Goal: Communication & Community: Answer question/provide support

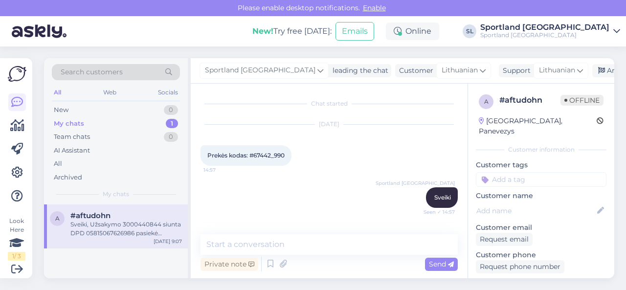
scroll to position [4378, 0]
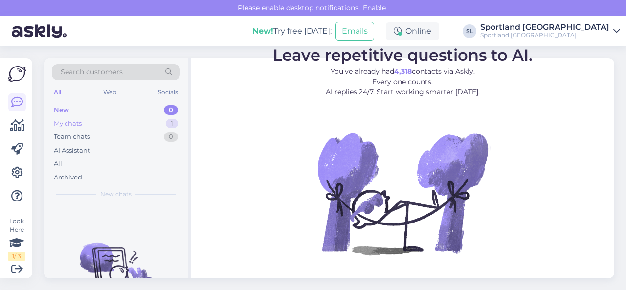
click at [121, 124] on div "My chats 1" at bounding box center [116, 124] width 128 height 14
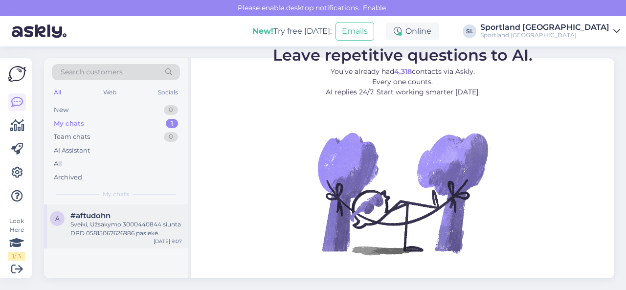
click at [123, 225] on div "Sveiki, Užsakymo 3000440844 siunta DPD 05815067626986 pasiekė Sportland sandėlį…" at bounding box center [126, 229] width 112 height 18
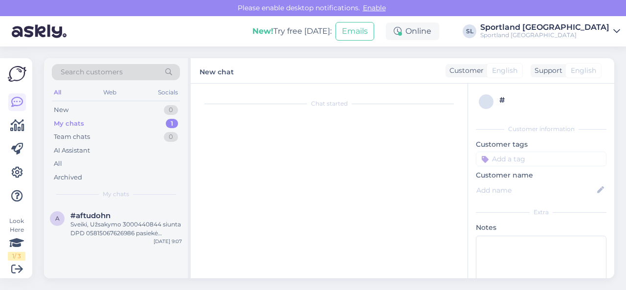
scroll to position [4378, 0]
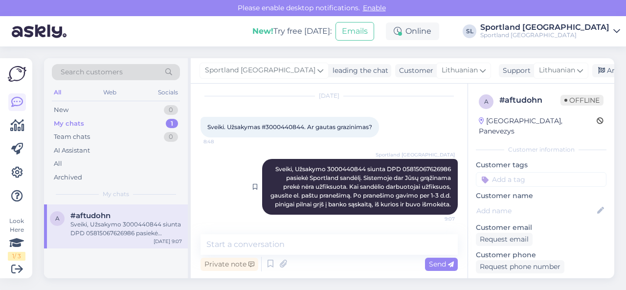
click at [344, 165] on span "Sveiki, Užsakymo 3000440844 siunta DPD 05815067626986 pasiekė Sportland sandėlį…" at bounding box center [362, 186] width 182 height 43
copy span "3000440844"
click at [94, 108] on div "New 1" at bounding box center [116, 110] width 128 height 14
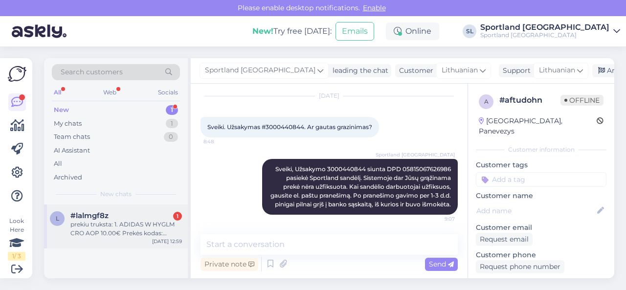
click at [92, 242] on div "l #lalmgf8z 1 prekiu truksta: 1. ADIDAS W HYGLM CRO AOP 10.00€ Prekės kodas: #H…" at bounding box center [116, 226] width 144 height 44
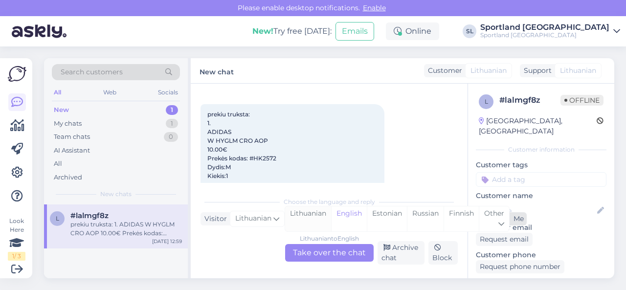
click at [310, 220] on div "Lithuanian" at bounding box center [308, 218] width 46 height 25
click at [312, 242] on div "Lithuanian to Lithuanian" at bounding box center [329, 238] width 69 height 9
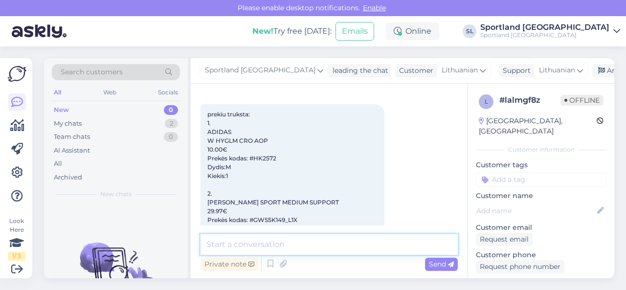
click at [311, 241] on textarea at bounding box center [329, 244] width 257 height 21
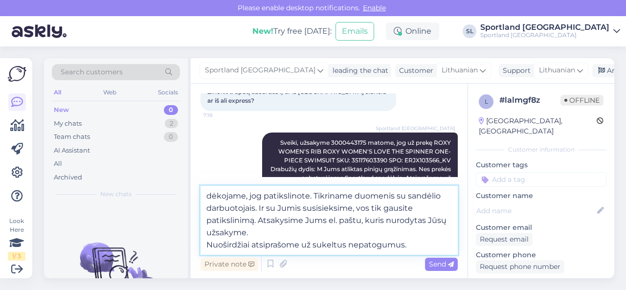
scroll to position [58, 0]
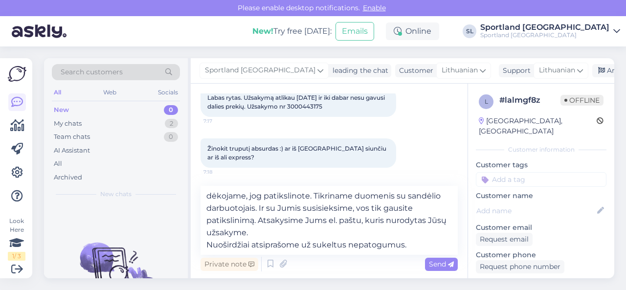
click at [319, 107] on span "Labas rytas. Užsakymą atlikau [DATE] ir iki dabar nesu gavusi dalies prekių. Už…" at bounding box center [296, 102] width 179 height 16
copy div "3000443175 7:17"
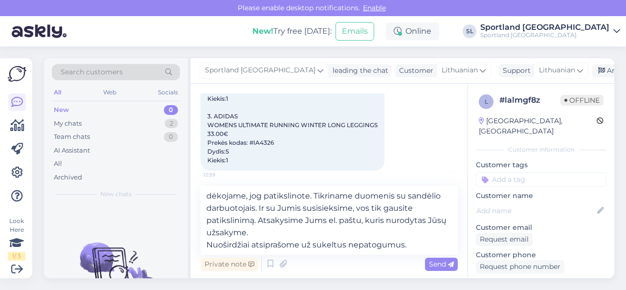
scroll to position [449, 0]
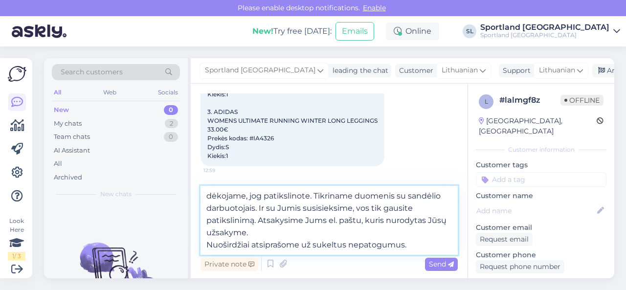
drag, startPoint x: 314, startPoint y: 195, endPoint x: 317, endPoint y: 232, distance: 37.3
click at [317, 232] on textarea "dėkojame, jog patikslinote. Tikriname duomenis su sandėlio darbuotojais. Ir su …" at bounding box center [329, 220] width 257 height 69
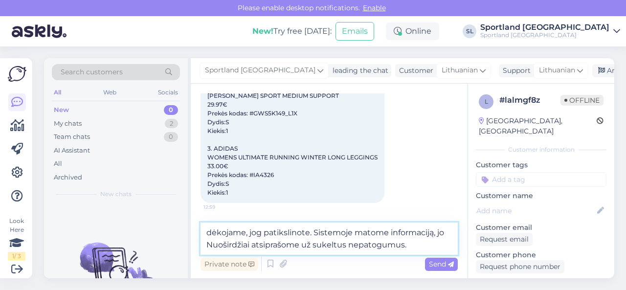
scroll to position [425, 0]
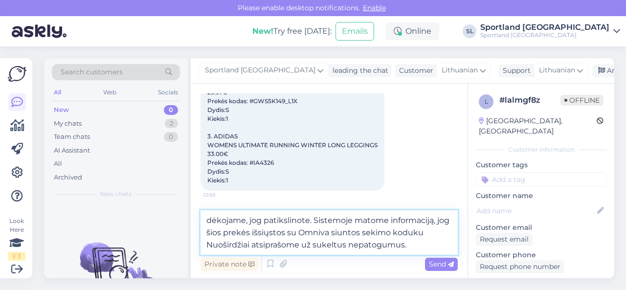
paste textarea "CC850185057EE"
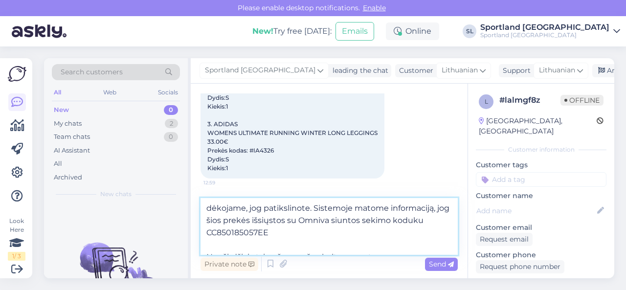
scroll to position [449, 0]
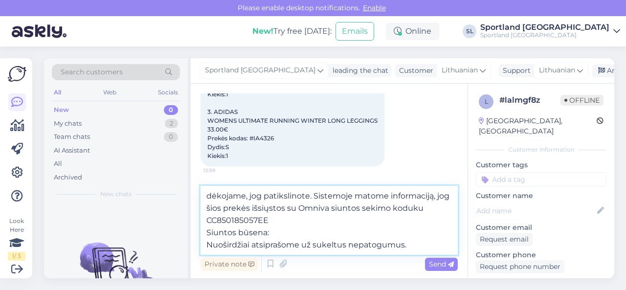
paste textarea "Siunta atvyko į terminalą"
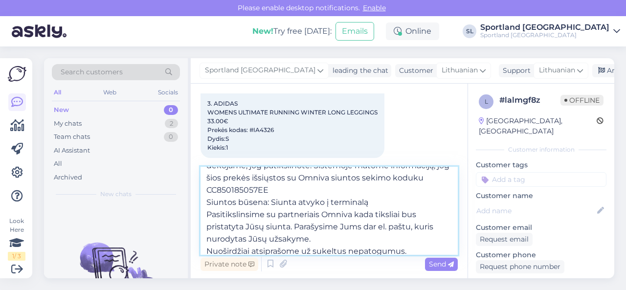
scroll to position [18, 0]
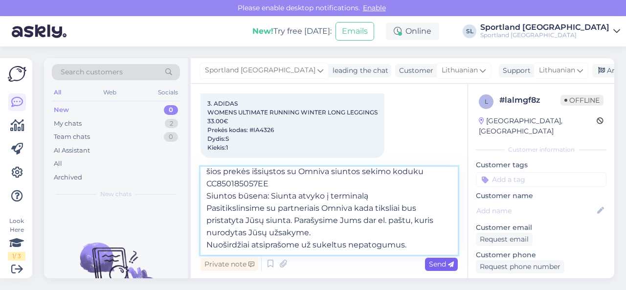
type textarea "dėkojame, jog patikslinote. Sistemoje matome informaciją, jog šios prekės išsių…"
click at [442, 267] on span "Send" at bounding box center [441, 264] width 25 height 9
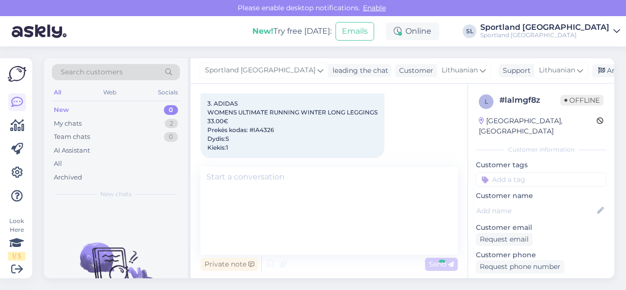
scroll to position [0, 0]
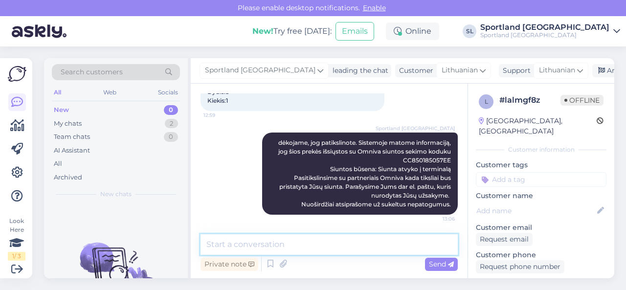
click at [397, 244] on textarea at bounding box center [329, 244] width 257 height 21
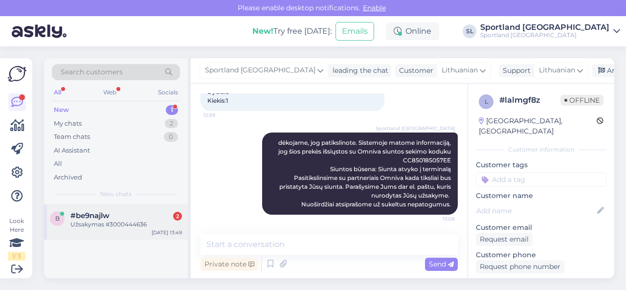
click at [129, 216] on div "#be9najlw 2" at bounding box center [126, 215] width 112 height 9
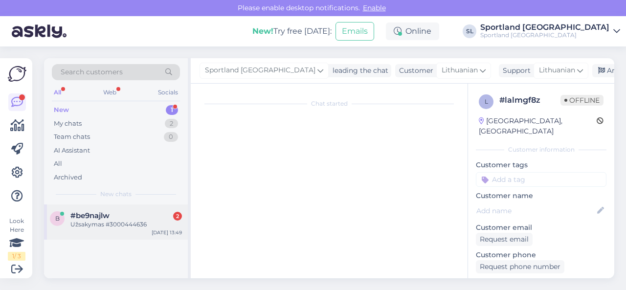
scroll to position [21, 0]
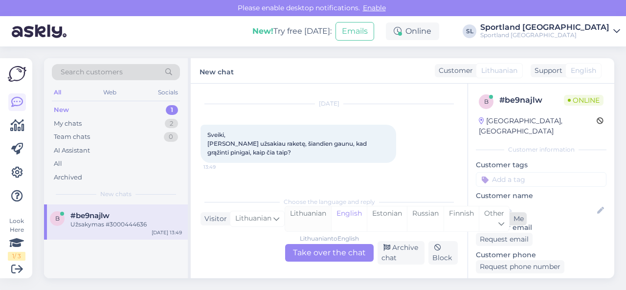
click at [308, 216] on div "Lithuanian" at bounding box center [308, 218] width 46 height 25
click at [313, 249] on div "Lithuanian to Lithuanian Take over the chat" at bounding box center [329, 253] width 89 height 18
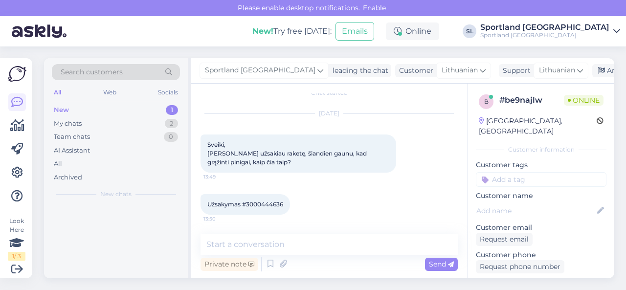
scroll to position [10, 0]
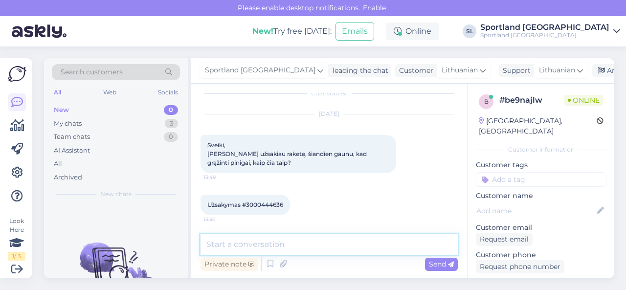
click at [314, 243] on textarea at bounding box center [329, 244] width 257 height 21
type textarea "Sveiki"
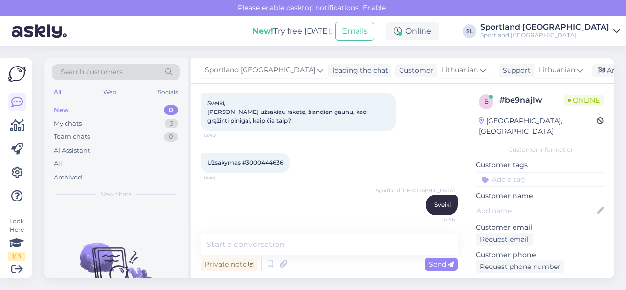
click at [268, 162] on span "Užsakymas #3000444636" at bounding box center [245, 162] width 76 height 7
copy div "3000444636 13:50"
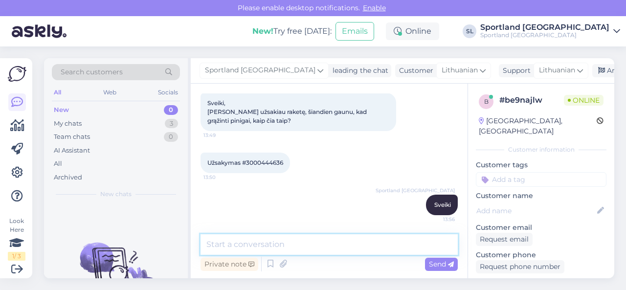
click at [284, 253] on textarea at bounding box center [329, 244] width 257 height 21
type textarea "luktelkite, tikriname sistemoje duomenis."
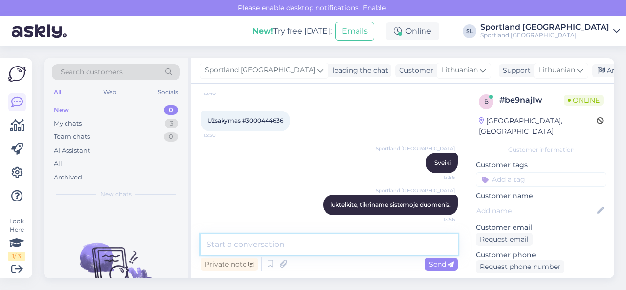
click at [304, 241] on textarea at bounding box center [329, 244] width 257 height 21
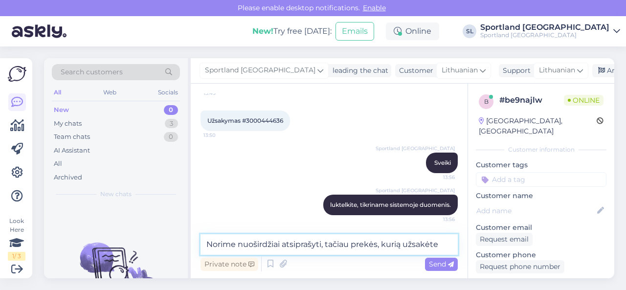
paste textarea "HEAD EXTREME PRO 2023 PADEL RACQUET SKU: 83787913000 SPO: 223013 Aksesuarų dydi…"
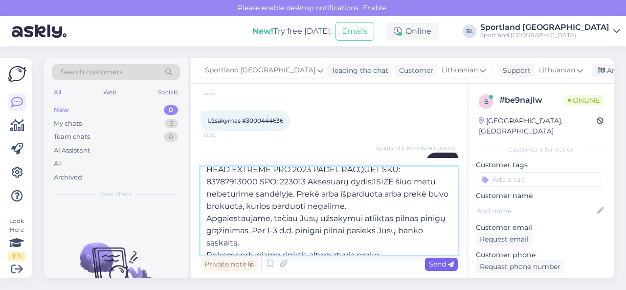
scroll to position [30, 0]
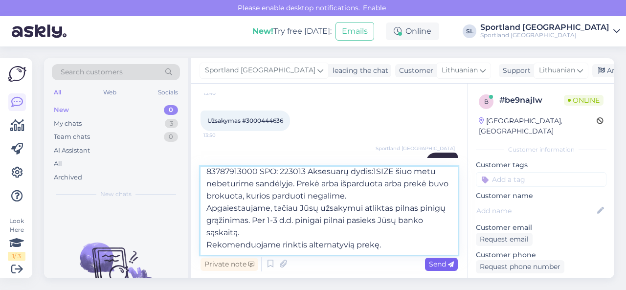
type textarea "Norime nuoširdžiai atsiprašyti, tačiau prekės, kurią užsakėte HEAD EXTREME PRO …"
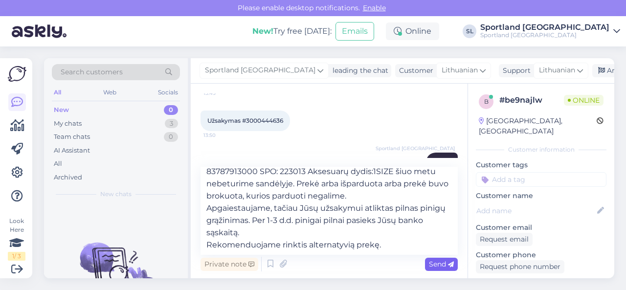
click at [432, 265] on span "Send" at bounding box center [441, 264] width 25 height 9
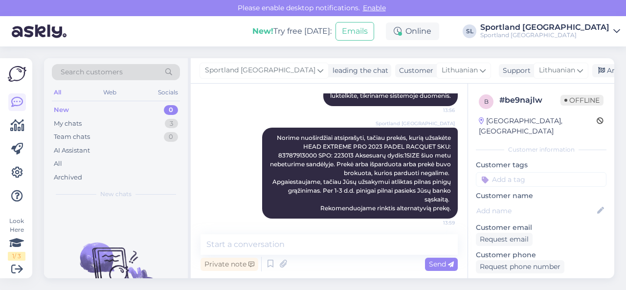
scroll to position [207, 0]
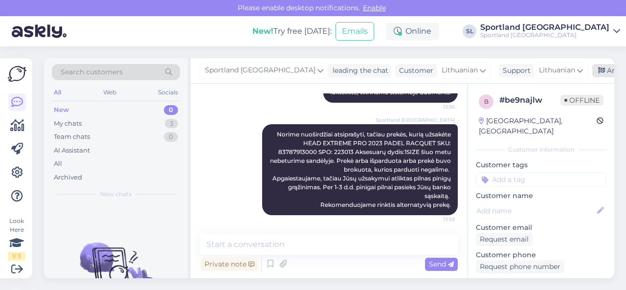
click at [592, 68] on div "Archive chat" at bounding box center [623, 70] width 62 height 13
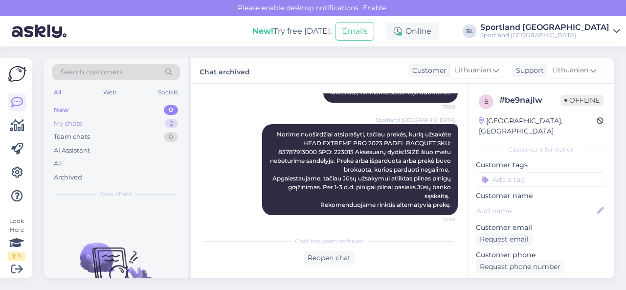
click at [152, 123] on div "My chats 2" at bounding box center [116, 124] width 128 height 14
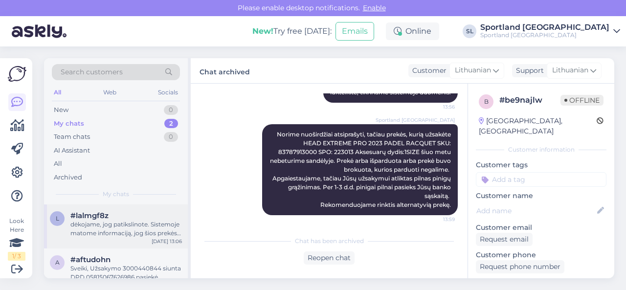
click at [124, 230] on div "dėkojame, jog patikslinote. Sistemoje matome informaciją, jog šios prekės išsių…" at bounding box center [126, 229] width 112 height 18
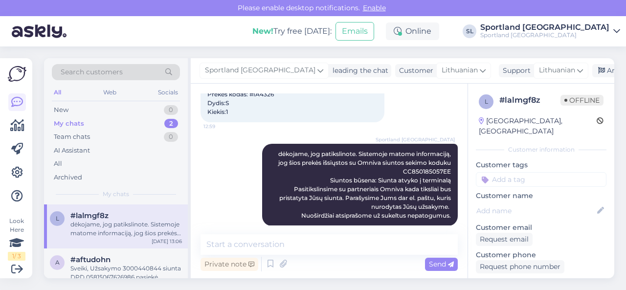
scroll to position [504, 0]
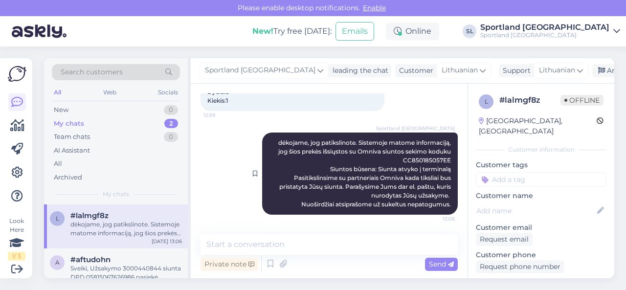
click at [417, 158] on span "dėkojame, jog patikslinote. Sistemoje matome informaciją, jog šios prekės išsių…" at bounding box center [366, 173] width 176 height 69
copy span "CC850185057EE"
click at [121, 104] on div "New 1" at bounding box center [116, 110] width 128 height 14
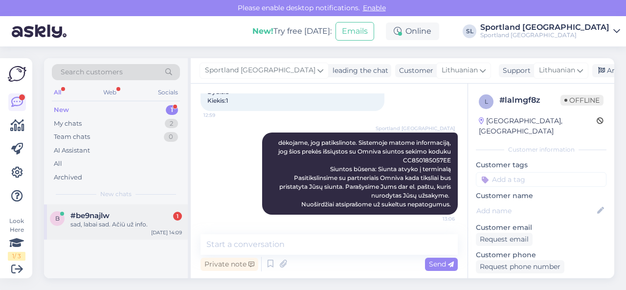
click at [104, 219] on span "#be9najlw" at bounding box center [89, 215] width 39 height 9
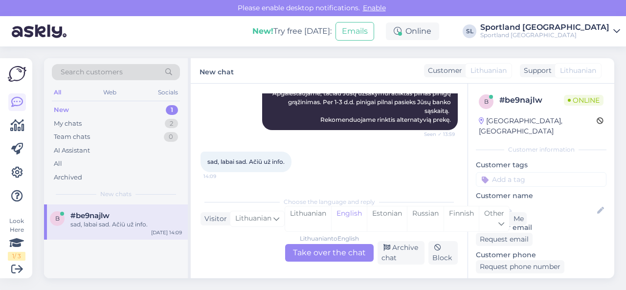
scroll to position [292, 0]
click at [311, 214] on div "Lithuanian" at bounding box center [308, 218] width 46 height 25
click at [314, 252] on div "Lithuanian to Lithuanian Take over the chat" at bounding box center [329, 253] width 89 height 18
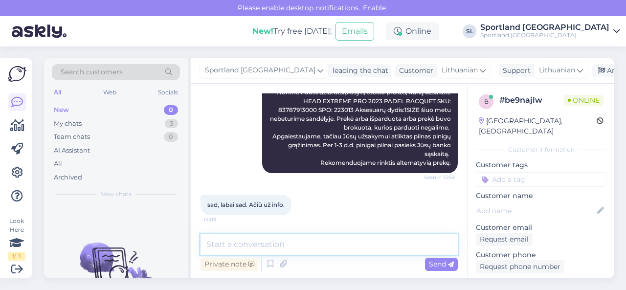
click at [309, 246] on textarea at bounding box center [329, 244] width 257 height 21
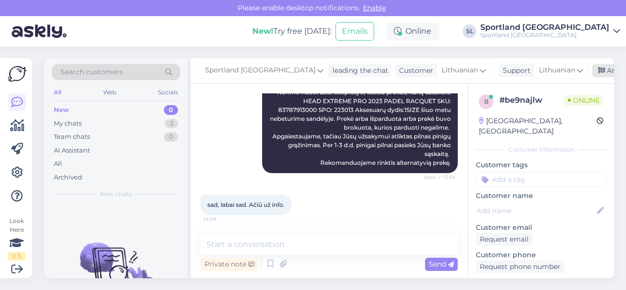
click at [592, 69] on div "Archive chat" at bounding box center [623, 70] width 62 height 13
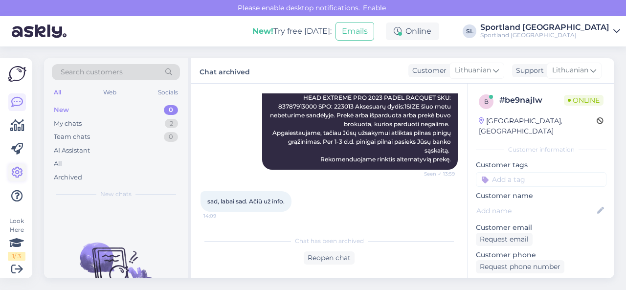
click at [18, 171] on icon at bounding box center [17, 173] width 12 height 12
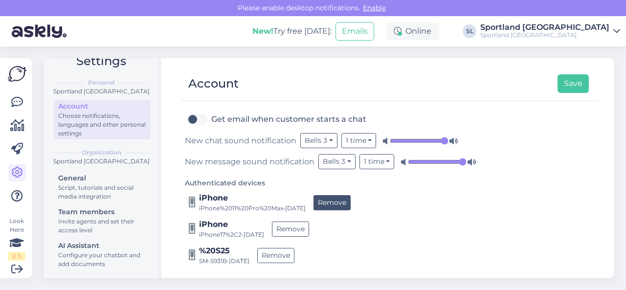
scroll to position [168, 0]
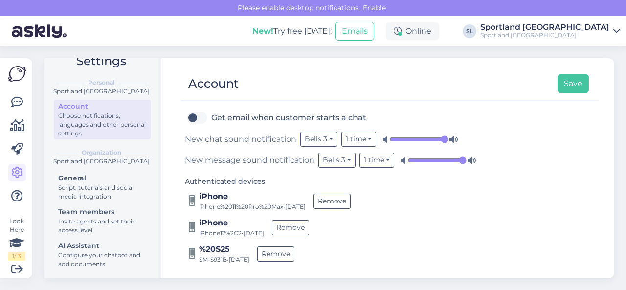
click at [445, 136] on input "range" at bounding box center [419, 140] width 59 height 10
click at [461, 157] on input "range" at bounding box center [437, 161] width 59 height 10
click at [574, 86] on button "Save" at bounding box center [573, 83] width 31 height 19
click at [20, 104] on icon at bounding box center [17, 102] width 12 height 12
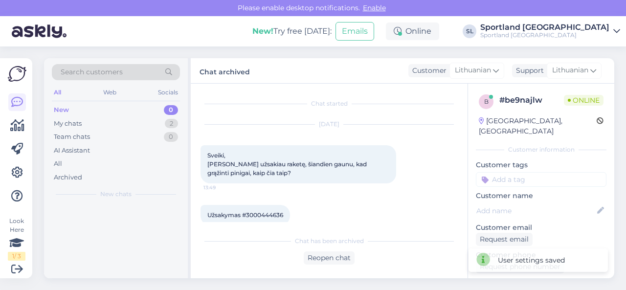
scroll to position [252, 0]
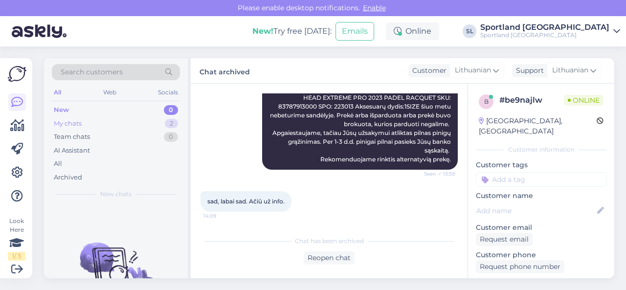
click at [113, 125] on div "My chats 2" at bounding box center [116, 124] width 128 height 14
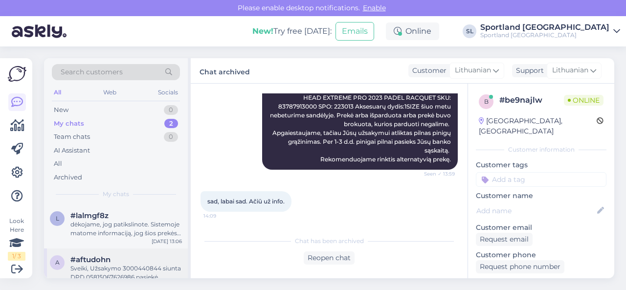
click at [117, 262] on div "#aftudohn" at bounding box center [126, 259] width 112 height 9
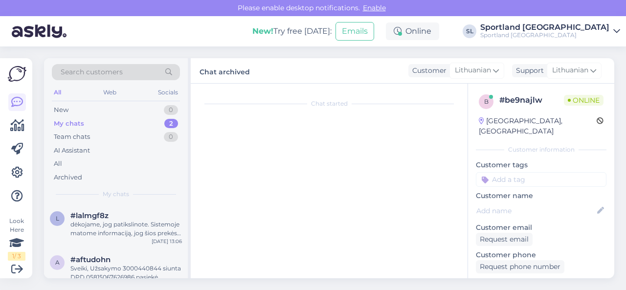
scroll to position [4378, 0]
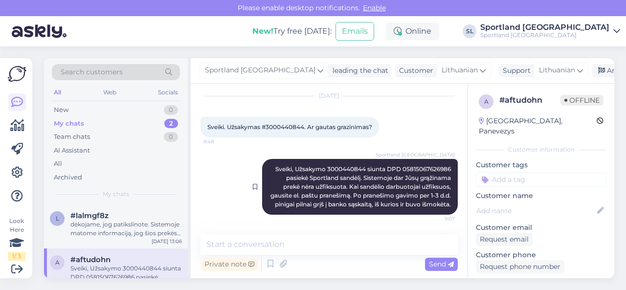
click at [335, 159] on div "Sportland [GEOGRAPHIC_DATA] Sveiki, Užsakymo 3000440844 siunta DPD 058150676269…" at bounding box center [360, 187] width 196 height 56
copy span "3000440844"
click at [96, 106] on div "New 1" at bounding box center [116, 110] width 128 height 14
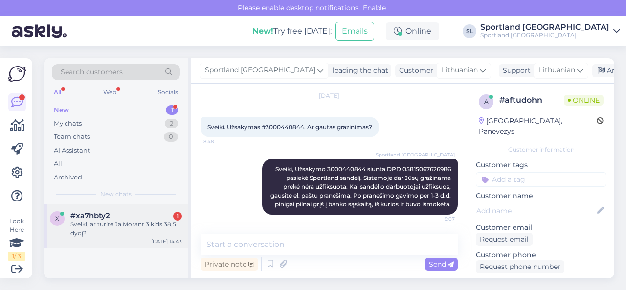
click at [99, 231] on div "Sveiki, ar turite Ja Morant 3 kids 38,5 dydį?" at bounding box center [126, 229] width 112 height 18
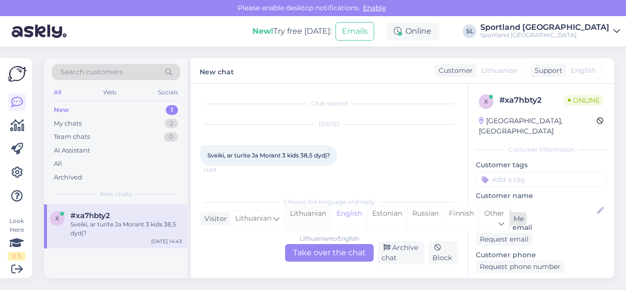
click at [314, 208] on div "Lithuanian" at bounding box center [308, 218] width 46 height 25
click at [317, 248] on div "Lithuanian to Lithuanian Take over the chat" at bounding box center [329, 253] width 89 height 18
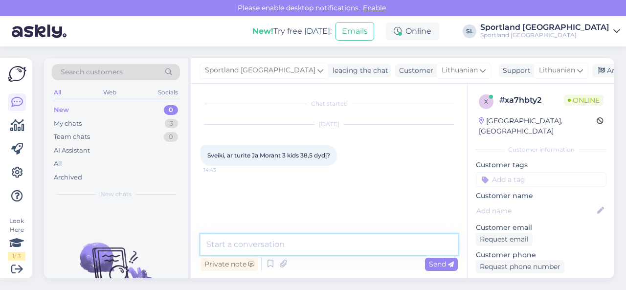
click at [307, 238] on textarea at bounding box center [329, 244] width 257 height 21
type textarea "Sveiki"
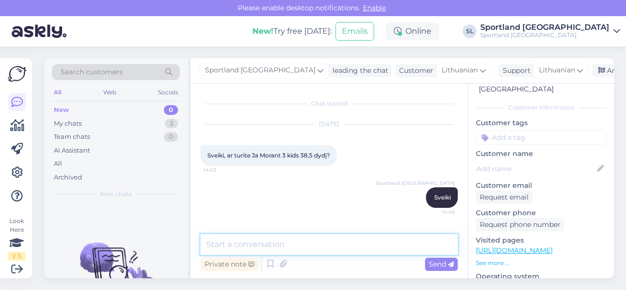
scroll to position [98, 0]
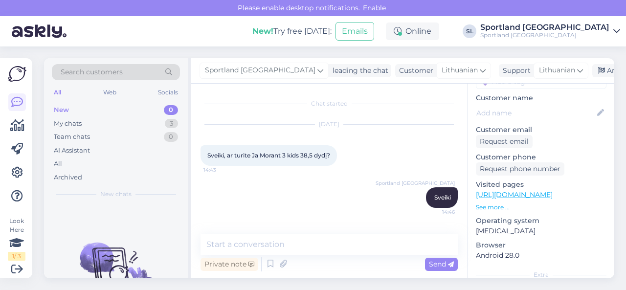
click at [523, 190] on link "[URL][DOMAIN_NAME]" at bounding box center [514, 194] width 77 height 9
drag, startPoint x: 252, startPoint y: 155, endPoint x: 300, endPoint y: 154, distance: 48.0
click at [300, 154] on span "Sveiki, ar turite Ja Morant 3 kids 38,5 dydį?" at bounding box center [268, 155] width 123 height 7
copy span "[PERSON_NAME] 3 kids"
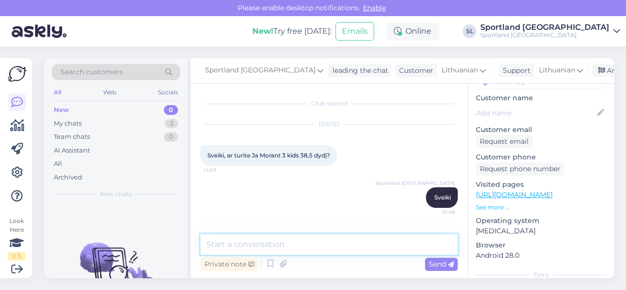
click at [298, 239] on textarea at bounding box center [329, 244] width 257 height 21
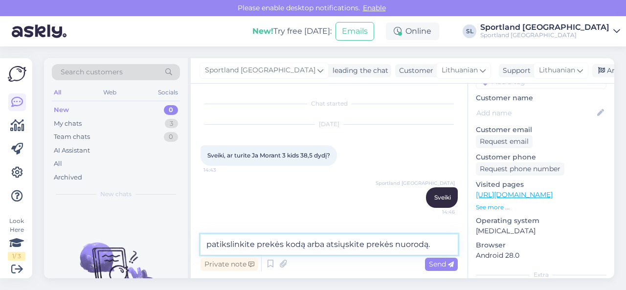
type textarea "patikslinkite prekės kodą arba atsiųskite prekės nuorodą."
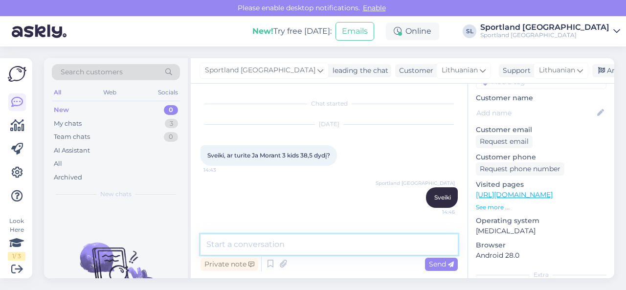
scroll to position [35, 0]
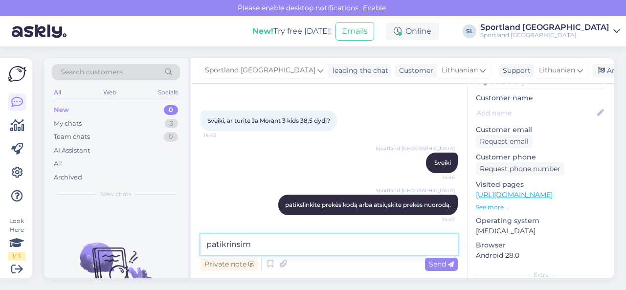
type textarea "patikrinsime"
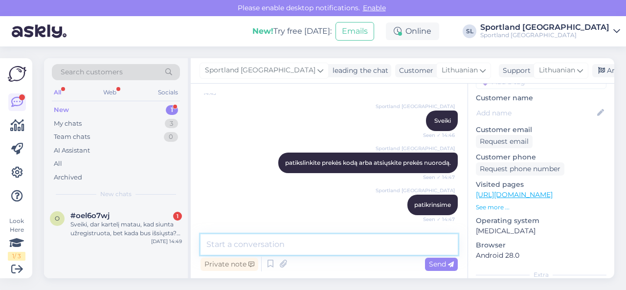
scroll to position [128, 0]
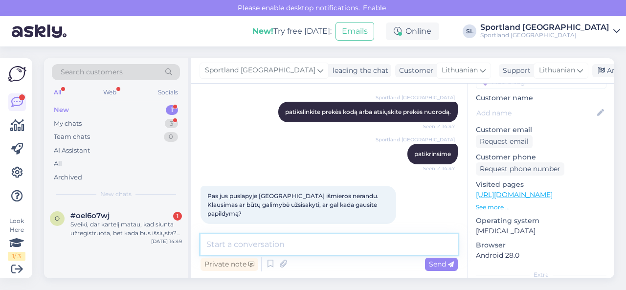
click at [294, 245] on textarea at bounding box center [329, 244] width 257 height 21
click at [319, 243] on textarea at bounding box center [329, 244] width 257 height 21
click at [260, 247] on textarea "jei el. paruoduotuvėje neturime" at bounding box center [329, 244] width 257 height 21
click at [334, 244] on textarea "jei el. parduotuvėje neturime" at bounding box center [329, 244] width 257 height 21
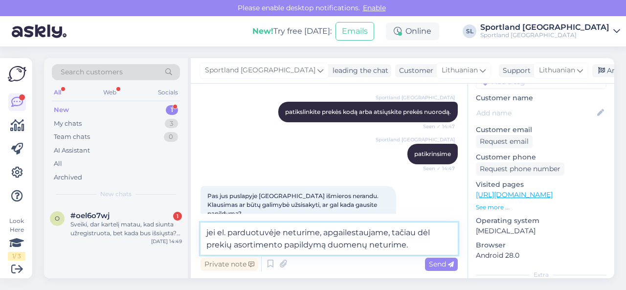
type textarea "jei el. parduotuvėje neturime, apgailestaujame, tačiau dėl prekių asortimento p…"
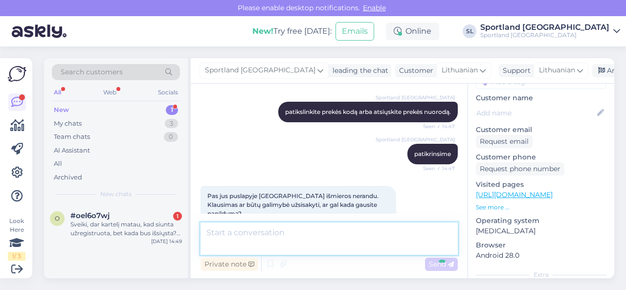
scroll to position [179, 0]
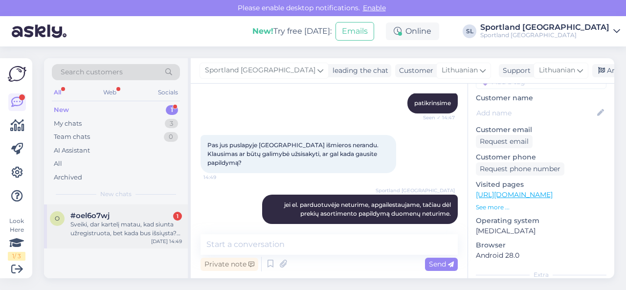
click at [119, 229] on div "Sveiki, dar kartelį matau, kad siunta užregistruota, bet kada bus išsiųsta? Per…" at bounding box center [126, 229] width 112 height 18
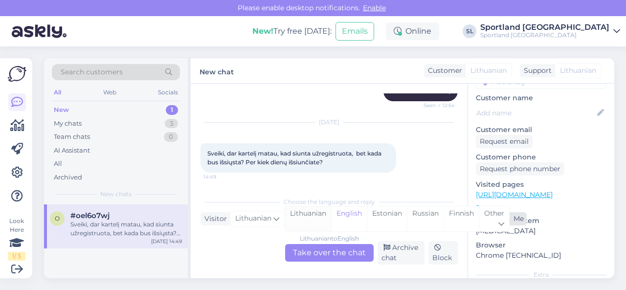
click at [312, 224] on div "Lithuanian" at bounding box center [308, 218] width 46 height 25
click at [310, 254] on div "Lithuanian to Lithuanian Take over the chat" at bounding box center [329, 253] width 89 height 18
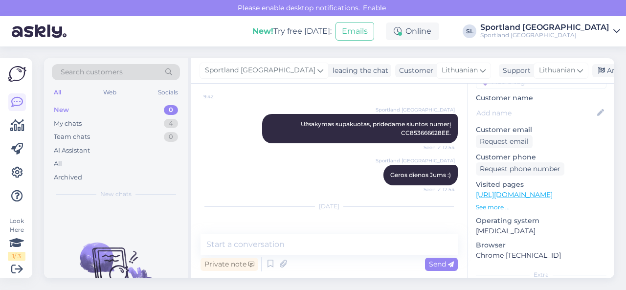
scroll to position [305, 0]
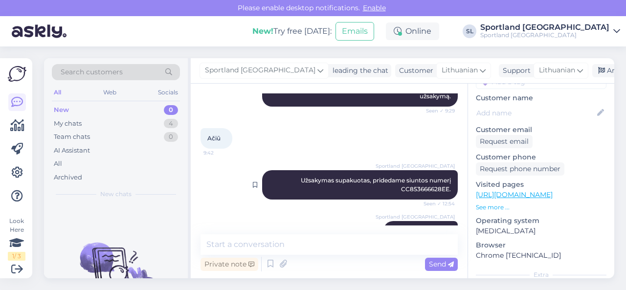
click at [420, 187] on span "Užsakymas supakuotas, pridedame siuntos numerį CC853666628EE." at bounding box center [377, 185] width 153 height 16
copy span "CC853666628EE"
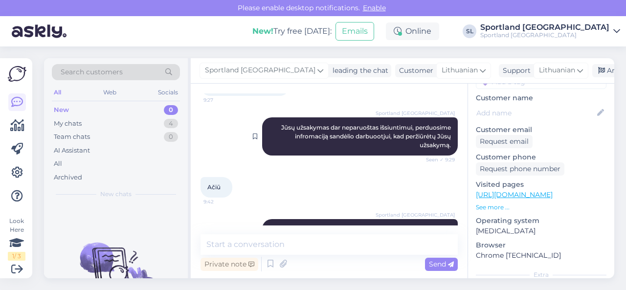
scroll to position [207, 0]
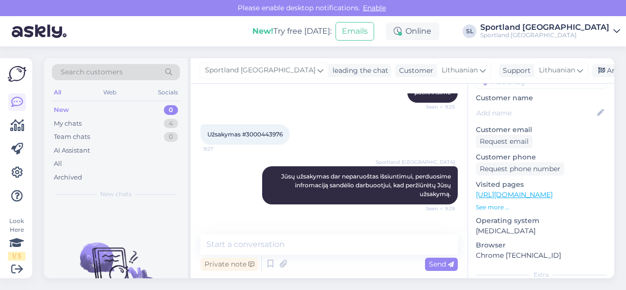
click at [265, 135] on span "Užsakymas #3000443976" at bounding box center [244, 134] width 75 height 7
copy div "3000443976 9:27"
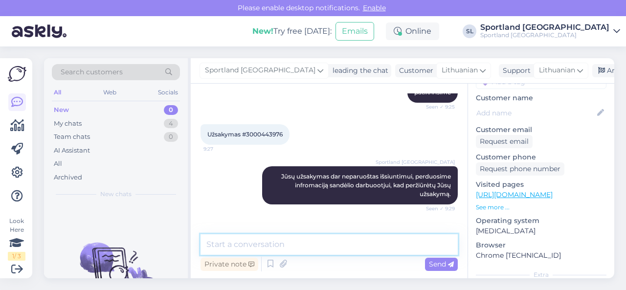
click at [298, 246] on textarea at bounding box center [329, 244] width 257 height 21
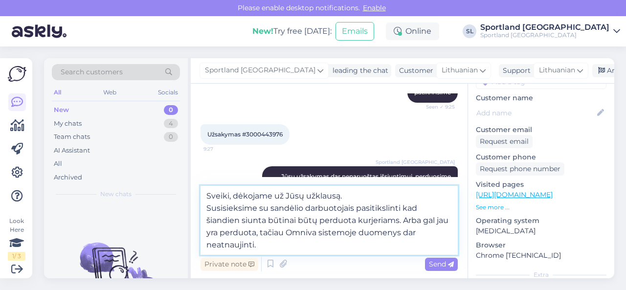
type textarea "Sveiki, dėkojame už Jūsų užklausą. Susisieksime su sandėlio darbuotojais pasiti…"
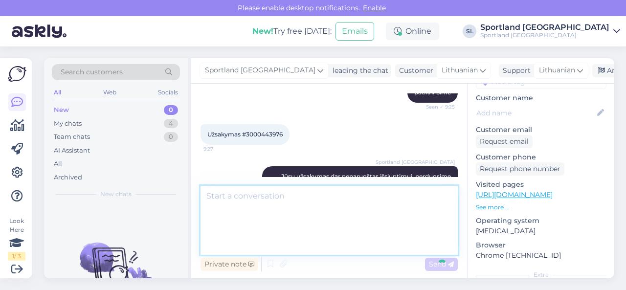
scroll to position [480, 0]
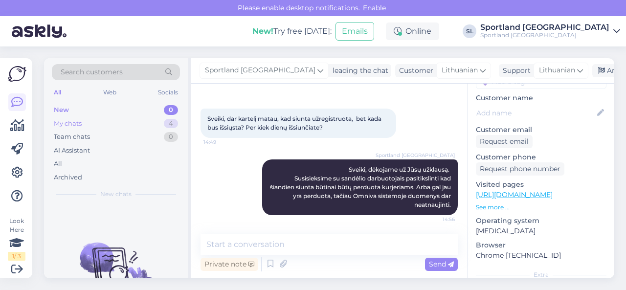
click at [143, 129] on div "My chats 4" at bounding box center [116, 124] width 128 height 14
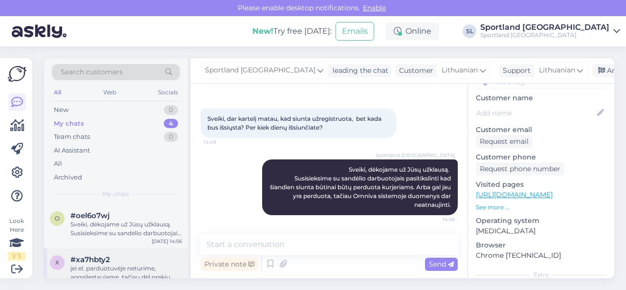
click at [117, 269] on div "jei el. parduotuvėje neturime, apgailestaujame, tačiau dėl prekių asortimento p…" at bounding box center [126, 273] width 112 height 18
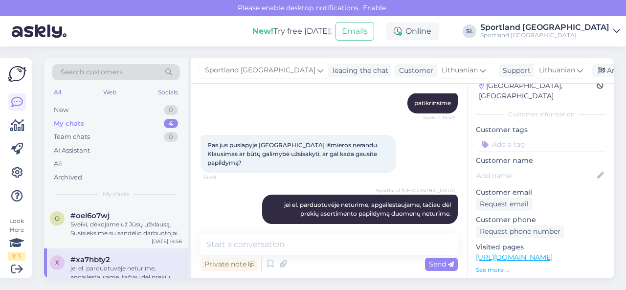
scroll to position [0, 0]
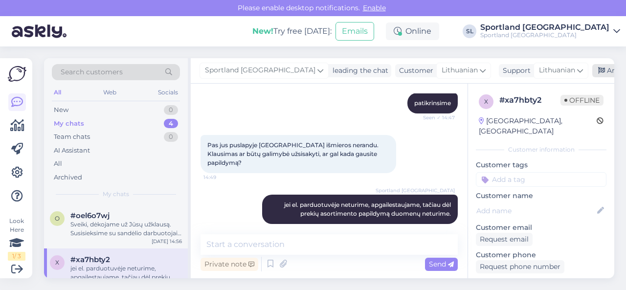
click at [592, 71] on div "Archive chat" at bounding box center [623, 70] width 62 height 13
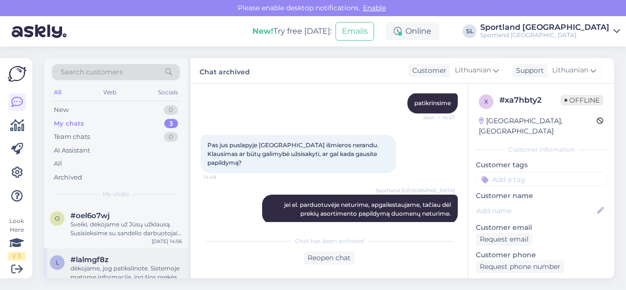
scroll to position [57, 0]
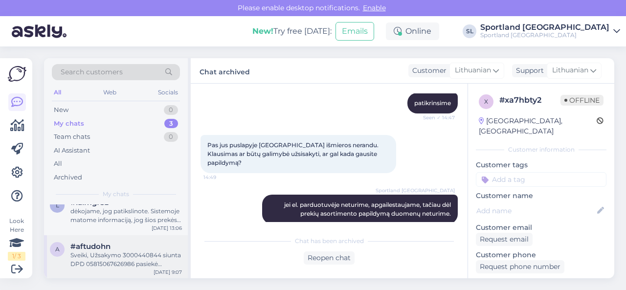
click at [116, 256] on div "Sveiki, Užsakymo 3000440844 siunta DPD 05815067626986 pasiekė Sportland sandėlį…" at bounding box center [126, 260] width 112 height 18
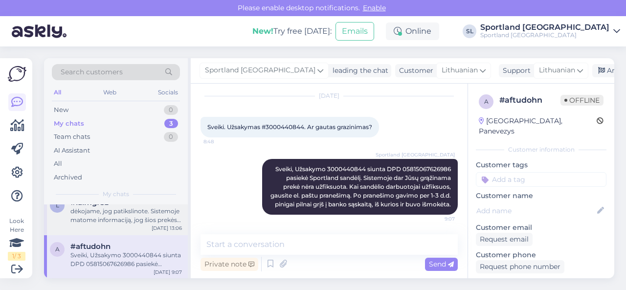
click at [113, 222] on div "dėkojame, jog patikslinote. Sistemoje matome informaciją, jog šios prekės išsių…" at bounding box center [126, 216] width 112 height 18
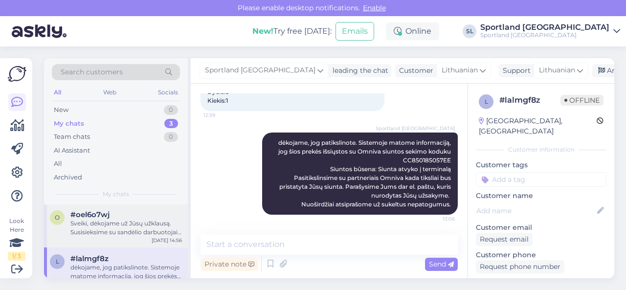
scroll to position [0, 0]
click at [119, 228] on div "Sveiki, dėkojame už Jūsų užklausą. Susisieksime su sandėlio darbuotojais pasiti…" at bounding box center [126, 229] width 112 height 18
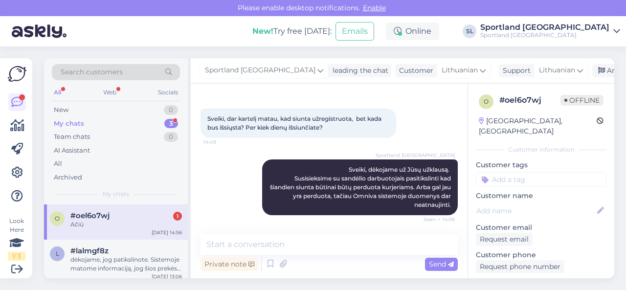
scroll to position [522, 0]
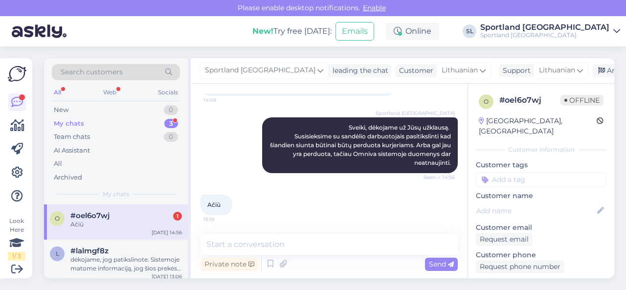
click at [107, 231] on div "o #oel6o7wj 1 Ačiū [DATE] 14:56" at bounding box center [116, 221] width 144 height 35
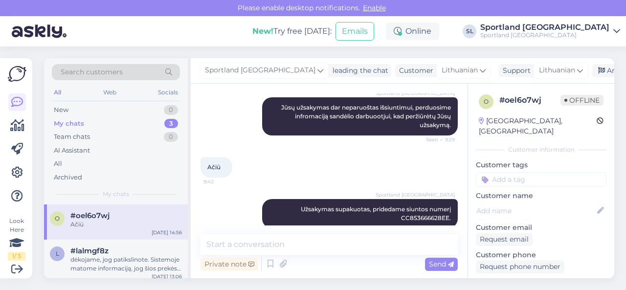
scroll to position [391, 0]
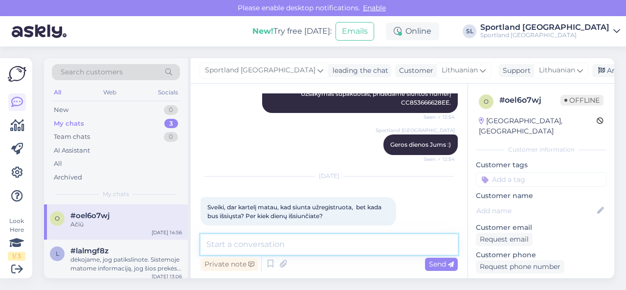
click at [277, 245] on textarea at bounding box center [329, 244] width 257 height 21
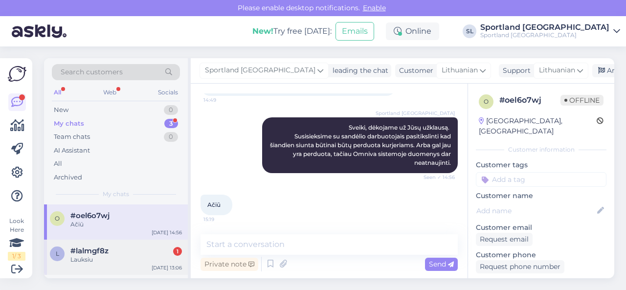
click at [108, 258] on div "Lauksiu" at bounding box center [126, 259] width 112 height 9
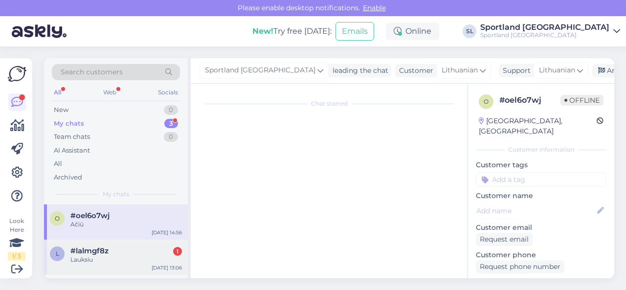
scroll to position [533, 0]
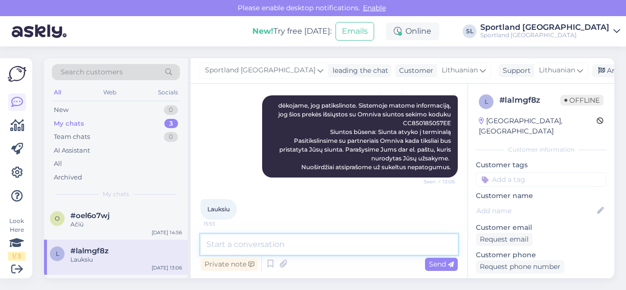
click at [283, 242] on textarea at bounding box center [329, 244] width 257 height 21
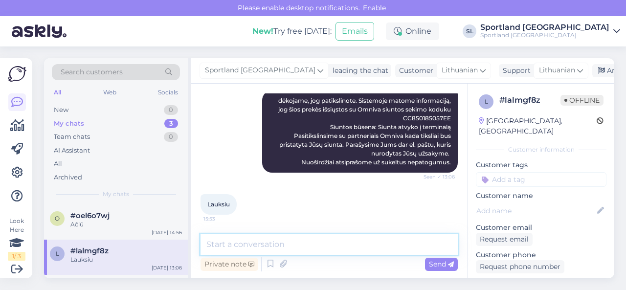
scroll to position [546, 0]
